Goal: Task Accomplishment & Management: Use online tool/utility

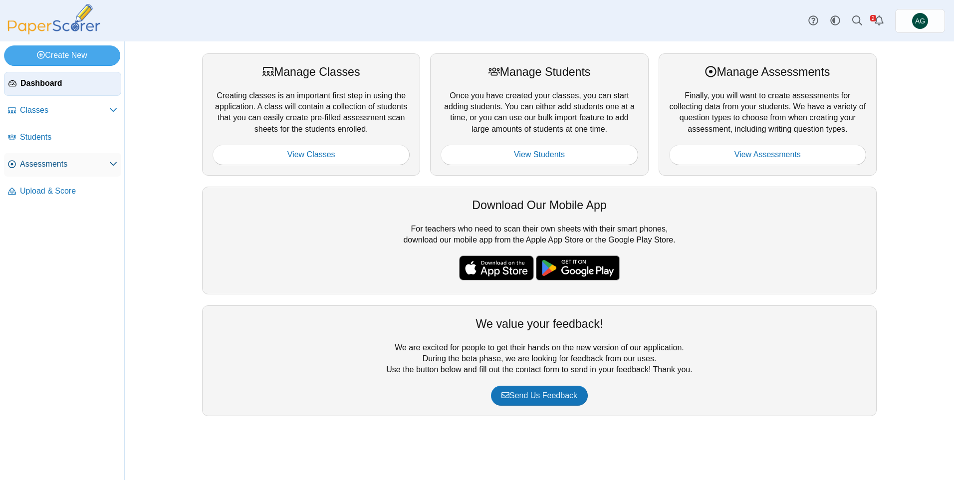
click at [80, 170] on link "Assessments" at bounding box center [62, 165] width 117 height 24
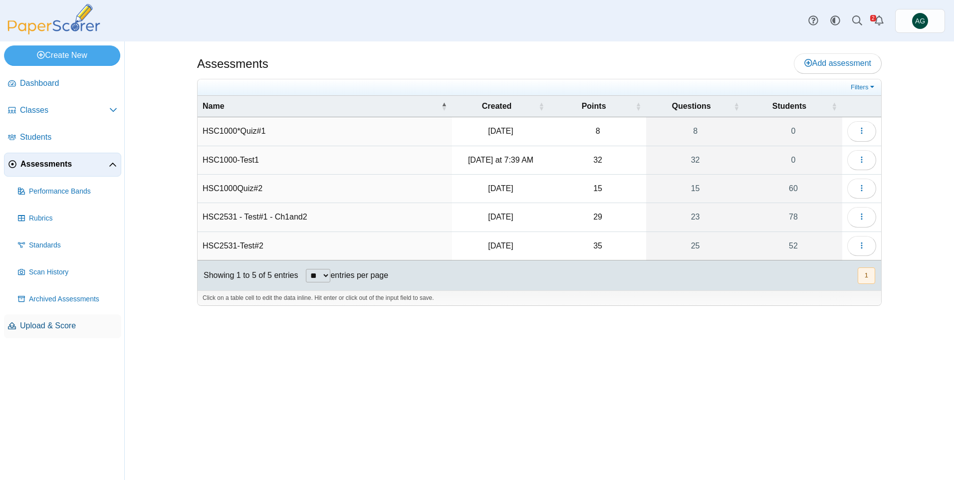
click at [109, 328] on span "Upload & Score" at bounding box center [68, 325] width 97 height 11
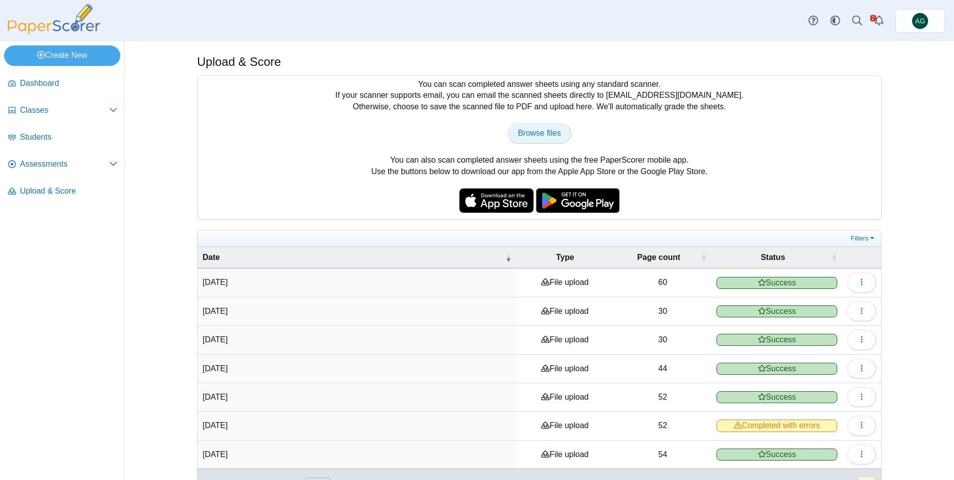
click at [546, 133] on span "Browse files" at bounding box center [539, 133] width 43 height 8
click at [525, 129] on span "Browse files" at bounding box center [539, 133] width 43 height 8
click at [553, 137] on span "Browse files" at bounding box center [539, 133] width 43 height 8
type input "**********"
